Goal: Information Seeking & Learning: Learn about a topic

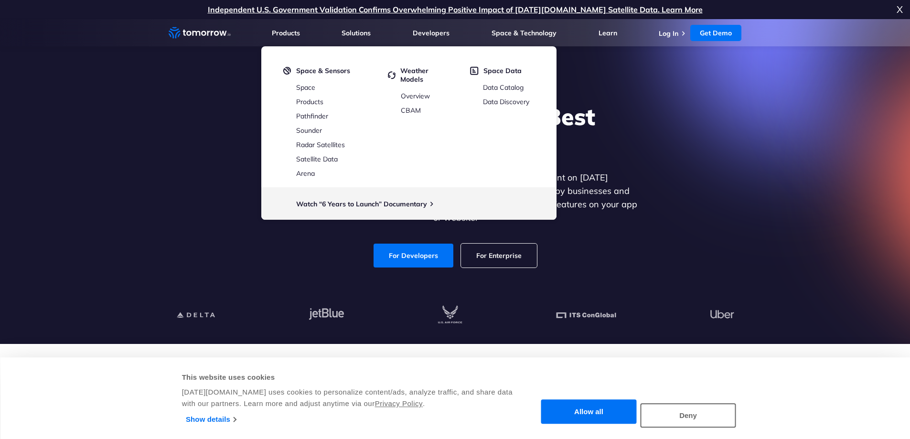
click at [171, 153] on div "Explore the World’s Best Weather API Get reliable and precise weather data thro…" at bounding box center [455, 185] width 589 height 203
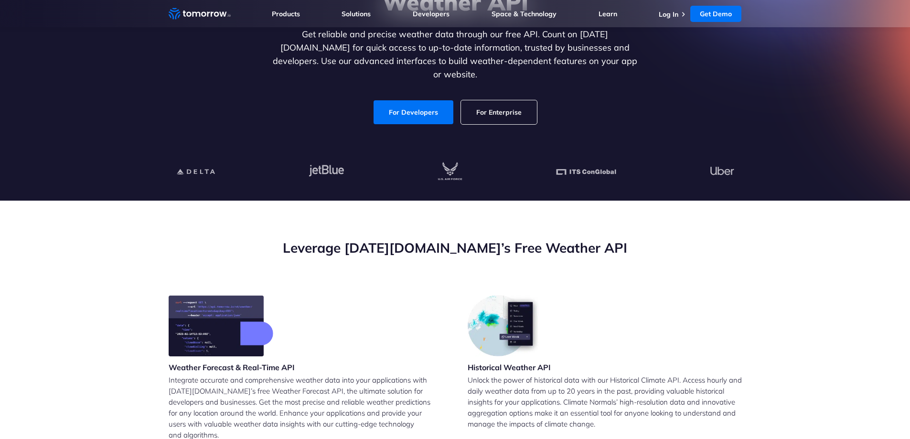
scroll to position [191, 0]
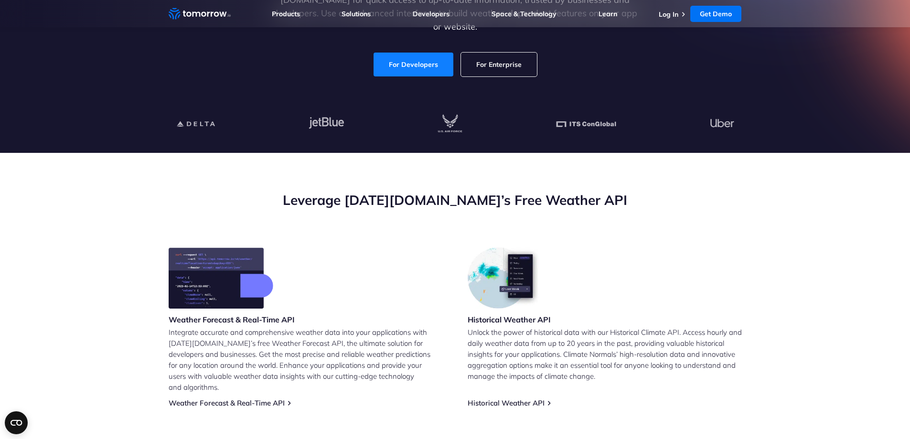
click at [427, 53] on link "For Developers" at bounding box center [414, 65] width 80 height 24
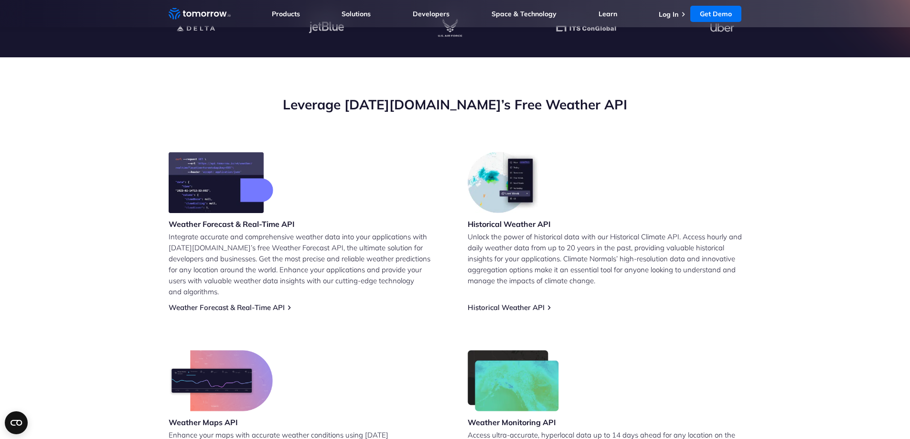
click at [247, 302] on div "Weather Forecast & Real-Time API Integrate accurate and comprehensive weather d…" at bounding box center [455, 325] width 573 height 347
click at [254, 303] on link "Weather Forecast & Real-Time API" at bounding box center [227, 307] width 116 height 9
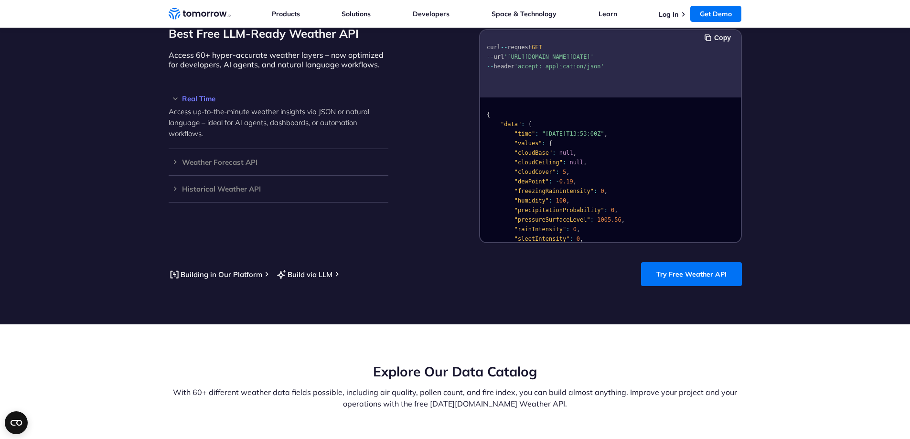
scroll to position [765, 0]
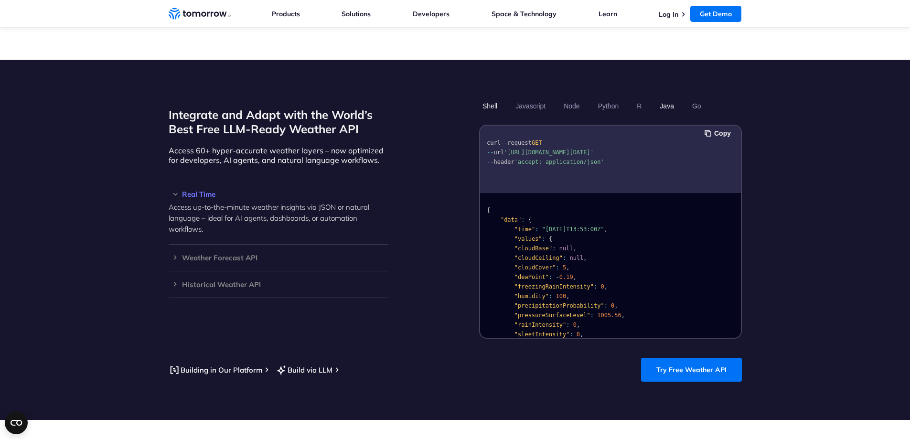
click at [670, 98] on button "Java" at bounding box center [667, 106] width 21 height 16
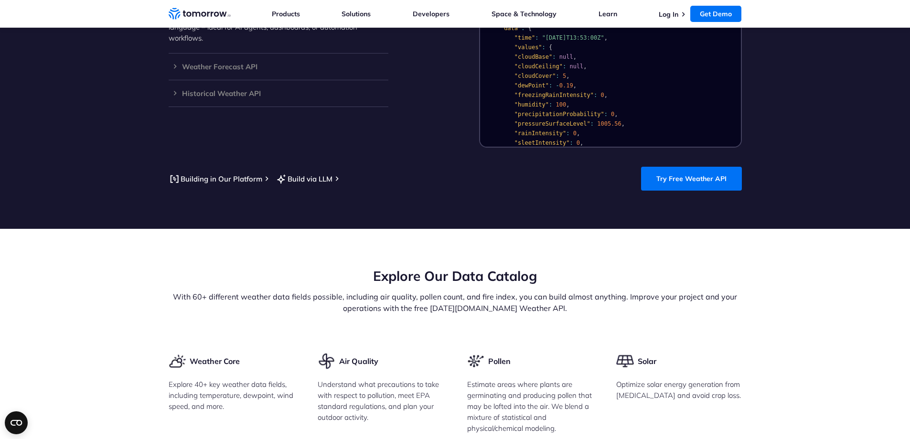
scroll to position [1004, 0]
